Goal: Transaction & Acquisition: Purchase product/service

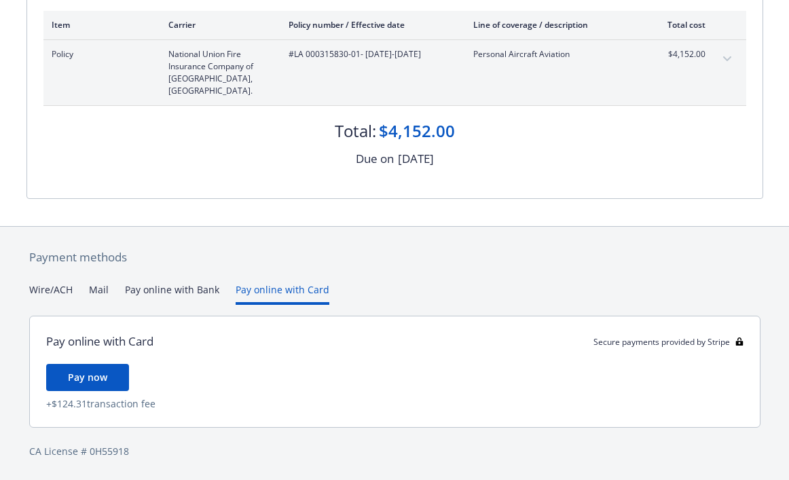
scroll to position [205, 0]
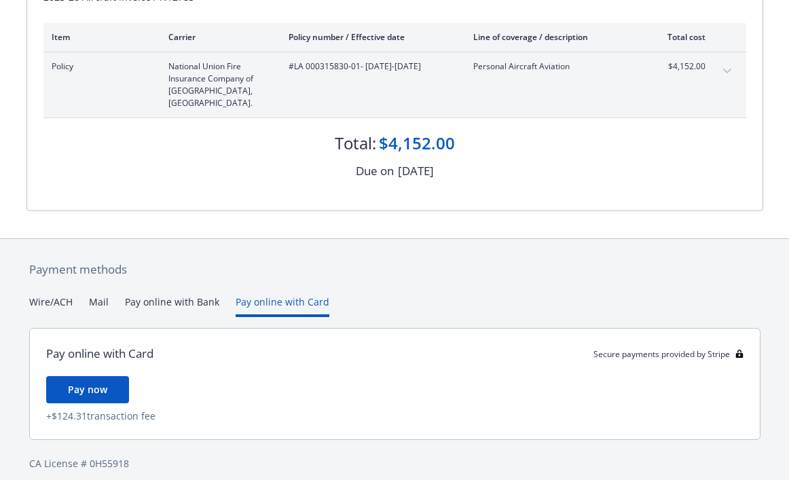
click at [289, 265] on div "Payment methods Wire/ACH Mail Pay online with Bank Pay online with Card Pay onl…" at bounding box center [394, 366] width 737 height 254
